Goal: Transaction & Acquisition: Purchase product/service

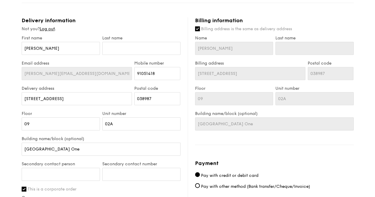
scroll to position [327, 0]
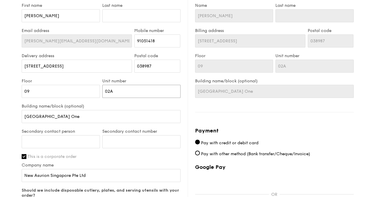
drag, startPoint x: 132, startPoint y: 93, endPoint x: 95, endPoint y: 92, distance: 37.7
click at [95, 92] on div "Floor 09 Unit number 02A" at bounding box center [100, 91] width 161 height 25
type input "0"
type input "01"
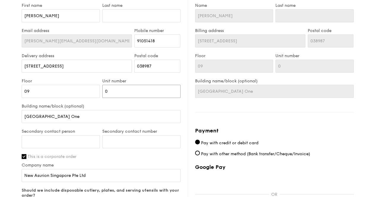
type input "01"
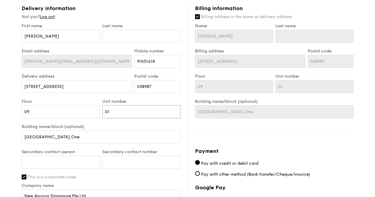
scroll to position [297, 0]
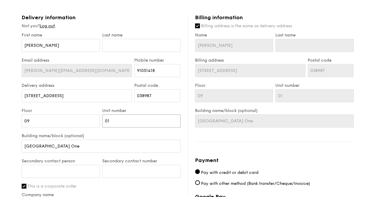
type input "01"
click at [115, 39] on input "text" at bounding box center [141, 45] width 78 height 13
type input "ok"
type input "okh"
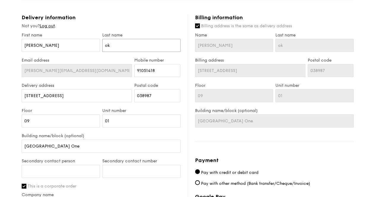
type input "okh"
type input "ok"
type input "o"
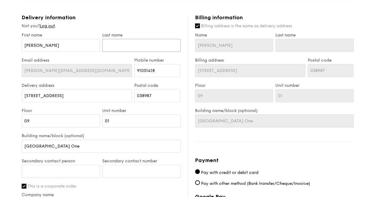
type input "k"
type input "ko"
type input "koh"
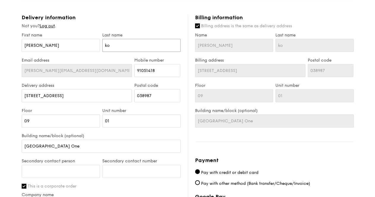
type input "koh"
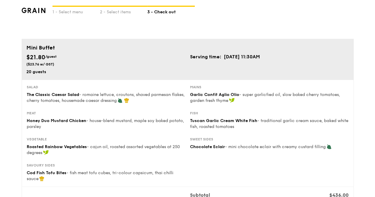
scroll to position [0, 0]
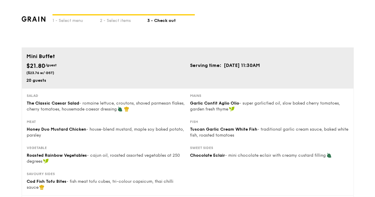
type input "koh"
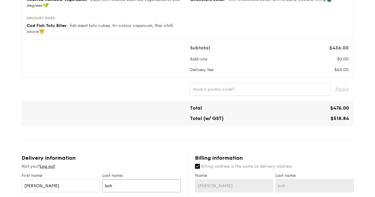
scroll to position [178, 0]
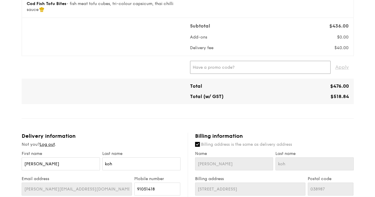
click at [213, 67] on input "text" at bounding box center [260, 67] width 141 height 13
paste input "RF277205"
type input "RF277205"
click at [339, 68] on span "Apply" at bounding box center [343, 67] width 14 height 13
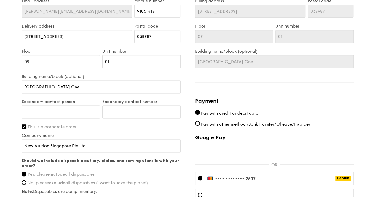
scroll to position [386, 0]
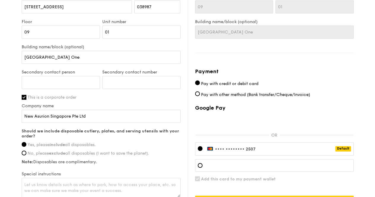
click at [217, 147] on span "•••• ••••" at bounding box center [225, 149] width 20 height 5
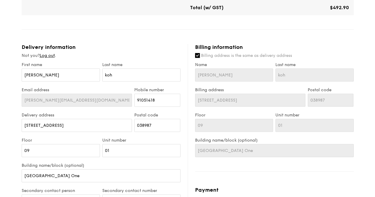
scroll to position [443, 0]
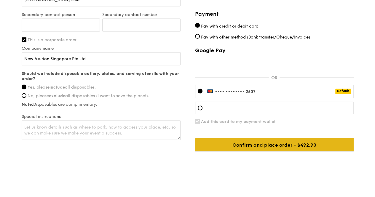
click at [245, 143] on input "Confirm and place order - $518.84" at bounding box center [274, 144] width 159 height 13
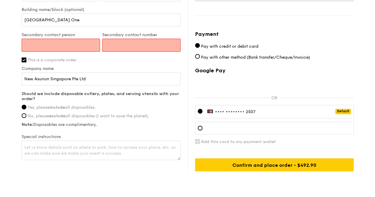
scroll to position [414, 0]
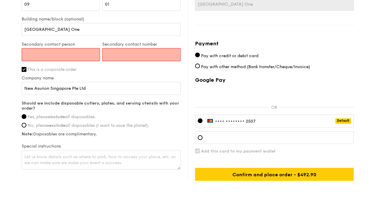
click at [88, 56] on input "Secondary contact person" at bounding box center [61, 54] width 78 height 13
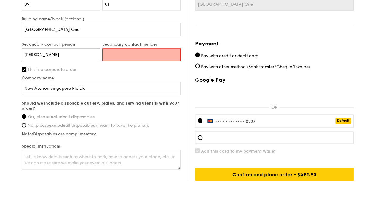
type input "[PERSON_NAME]"
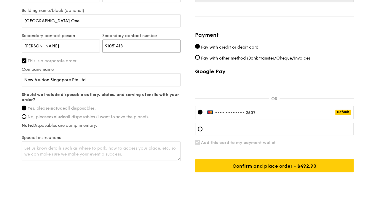
scroll to position [443, 0]
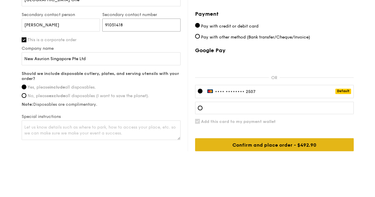
type input "91051418"
click at [234, 142] on input "Confirm and place order - $518.84" at bounding box center [274, 144] width 159 height 13
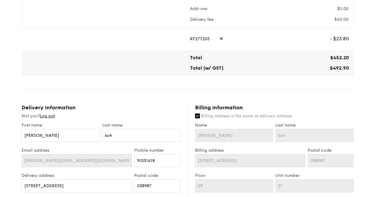
scroll to position [206, 0]
click at [220, 38] on span "✕" at bounding box center [222, 39] width 4 height 13
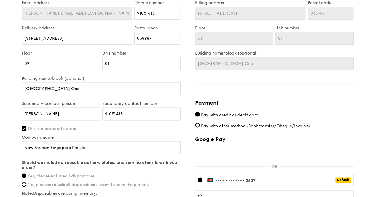
scroll to position [452, 0]
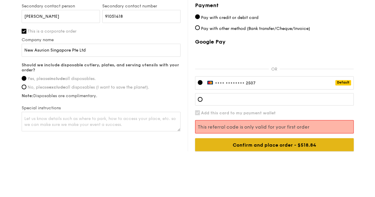
click at [210, 139] on input "Confirm and place order - $518.84" at bounding box center [274, 144] width 159 height 13
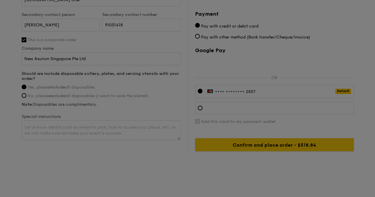
scroll to position [354, 0]
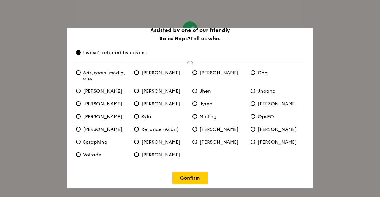
scroll to position [14, 0]
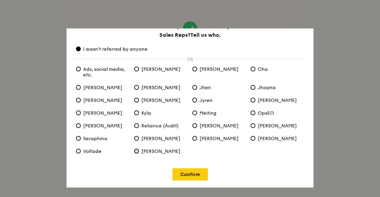
click at [138, 150] on Yong "[PERSON_NAME]" at bounding box center [136, 151] width 5 height 5
radio Yong "true"
radio anyone "false"
click at [192, 172] on link "Confirm" at bounding box center [189, 175] width 35 height 12
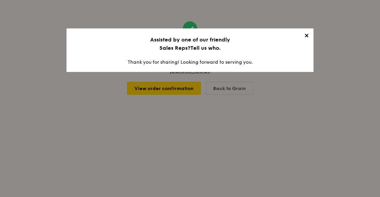
click at [305, 35] on span "✕" at bounding box center [306, 37] width 8 height 8
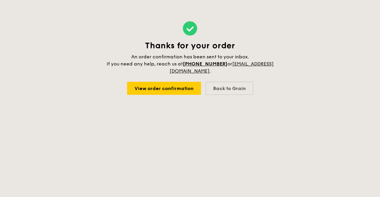
drag, startPoint x: 193, startPoint y: 116, endPoint x: 202, endPoint y: 92, distance: 25.7
click at [193, 115] on div "Thanks for your order An order confirmation has been sent to your inbox. If you…" at bounding box center [190, 58] width 169 height 116
click at [190, 89] on link "View order confirmation" at bounding box center [164, 88] width 74 height 13
